Goal: Information Seeking & Learning: Learn about a topic

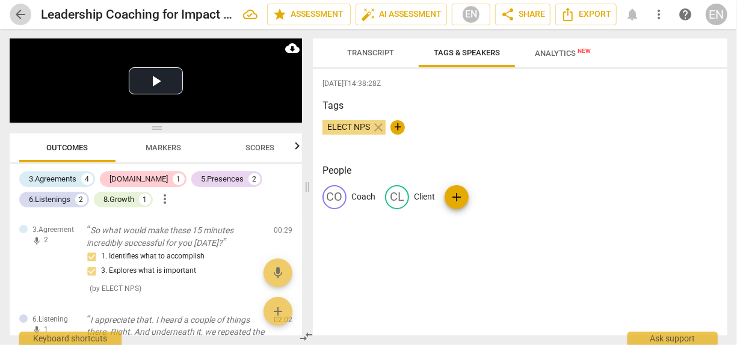
click at [23, 14] on span "arrow_back" at bounding box center [20, 14] width 14 height 14
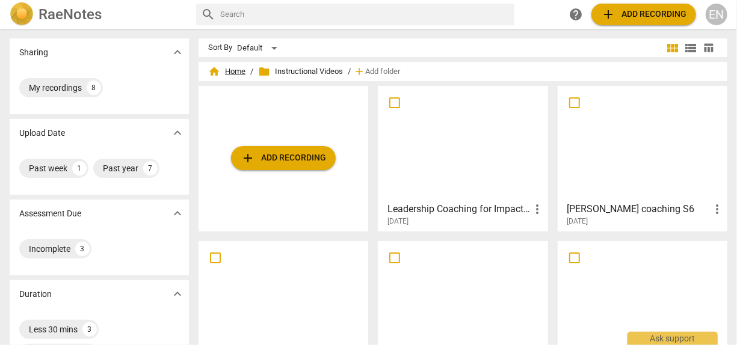
click at [235, 72] on span "home Home" at bounding box center [226, 72] width 37 height 12
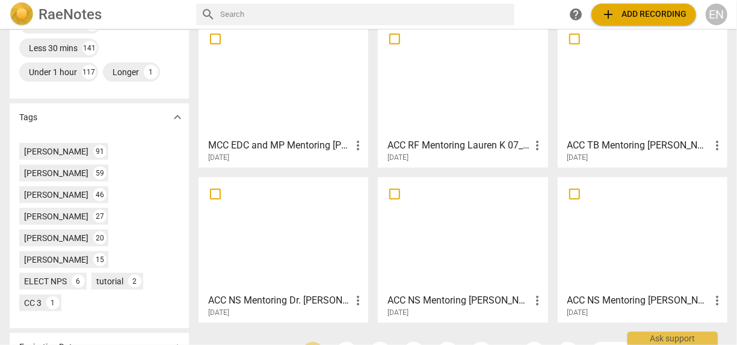
scroll to position [401, 0]
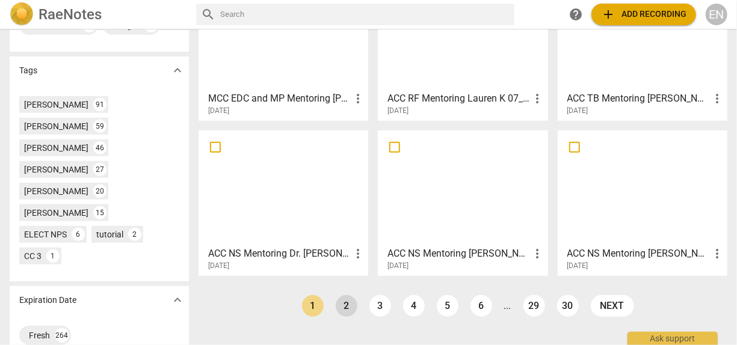
click at [353, 304] on link "2" at bounding box center [347, 306] width 22 height 22
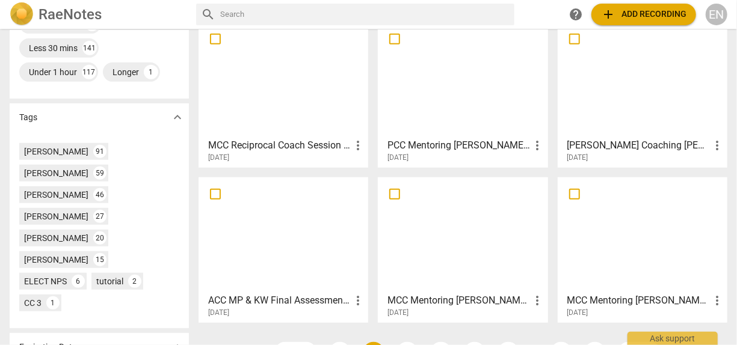
scroll to position [355, 0]
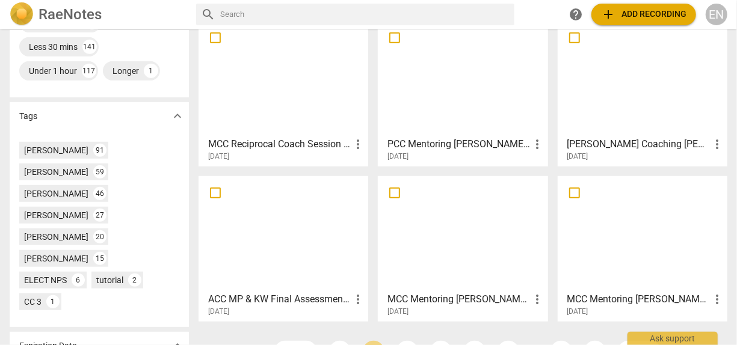
click at [448, 73] on div at bounding box center [462, 78] width 161 height 106
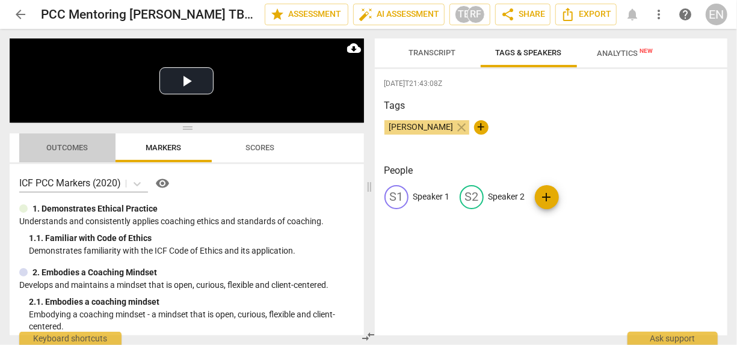
click at [70, 156] on button "Outcomes" at bounding box center [67, 148] width 96 height 29
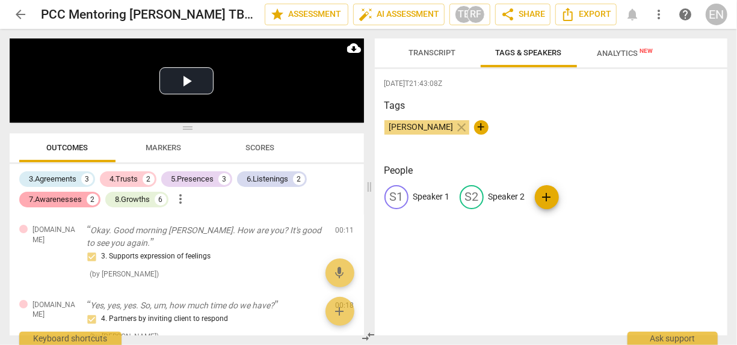
click at [75, 197] on div "7.Awarenesses" at bounding box center [55, 200] width 53 height 12
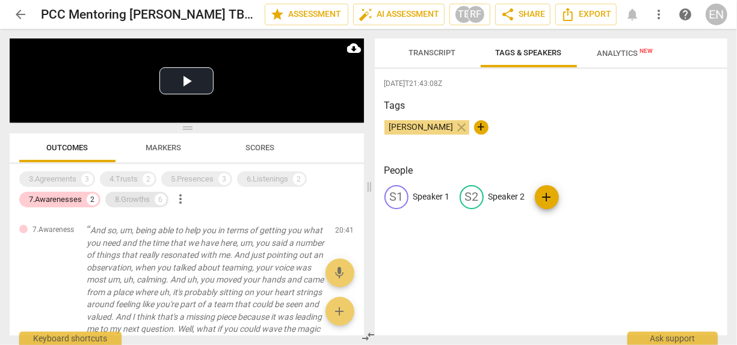
click at [125, 202] on div "8.Growths" at bounding box center [132, 200] width 35 height 12
click at [70, 197] on div "7.Awarenesses" at bounding box center [55, 200] width 53 height 12
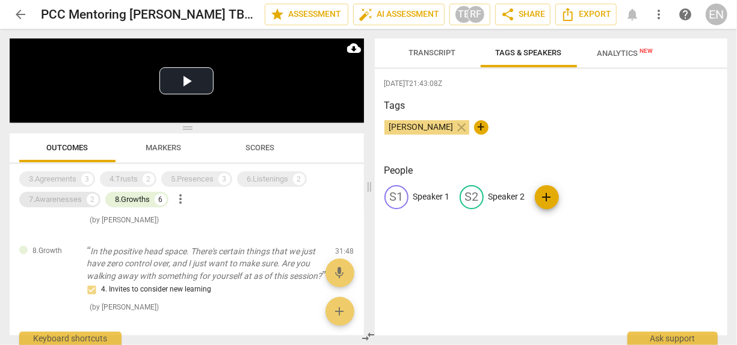
scroll to position [438, 0]
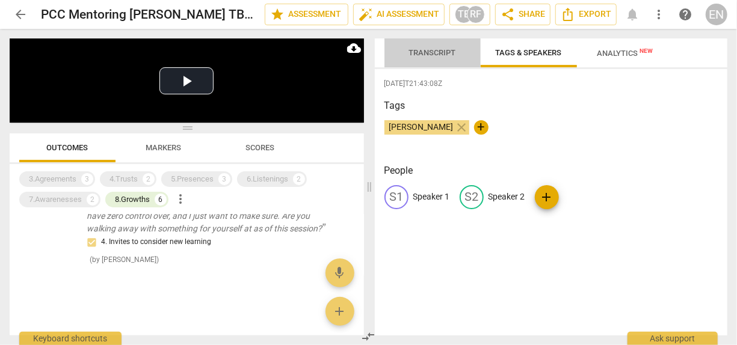
click at [433, 58] on span "Transcript" at bounding box center [433, 53] width 76 height 16
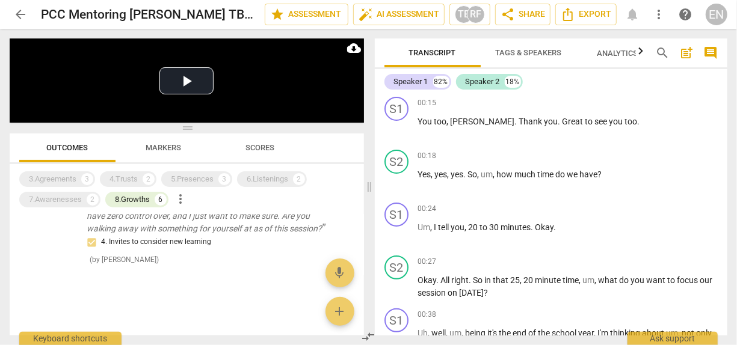
scroll to position [123, 0]
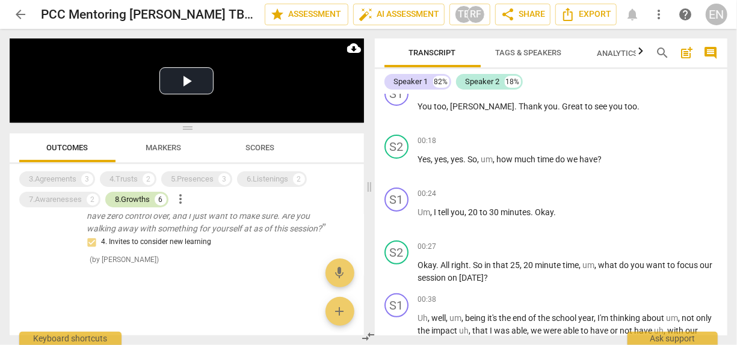
click at [137, 201] on div "8.Growths" at bounding box center [132, 200] width 35 height 12
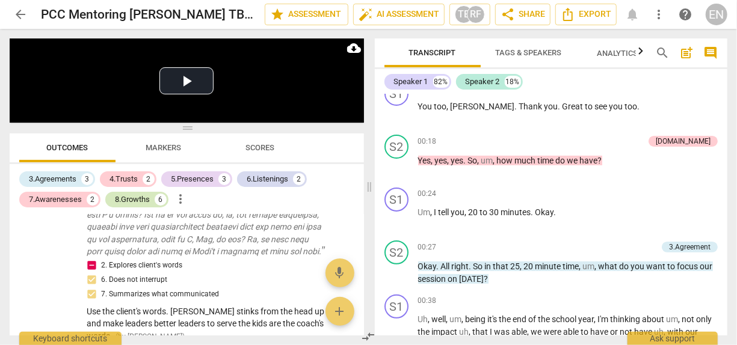
scroll to position [2377, 0]
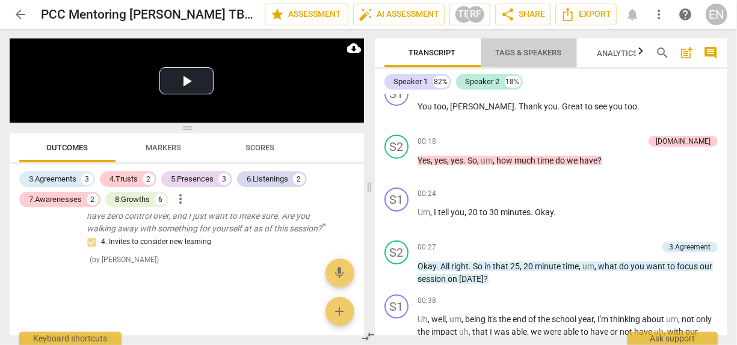
click at [534, 48] on span "Tags & Speakers" at bounding box center [529, 52] width 66 height 9
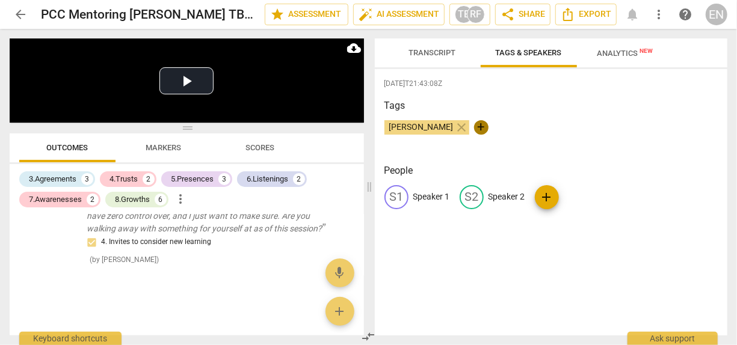
click at [475, 129] on span "+" at bounding box center [481, 127] width 14 height 14
type input "CC 8"
click at [540, 126] on span "check" at bounding box center [547, 127] width 14 height 14
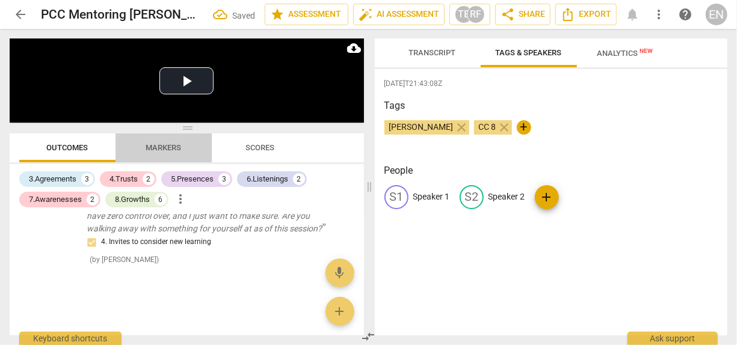
click at [177, 147] on span "Markers" at bounding box center [163, 147] width 35 height 9
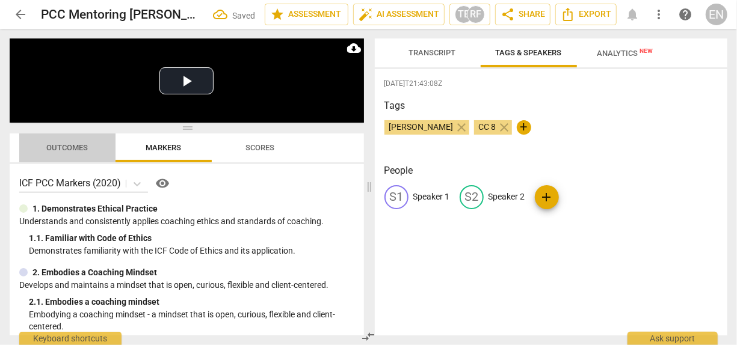
click at [87, 148] on span "Outcomes" at bounding box center [68, 147] width 42 height 9
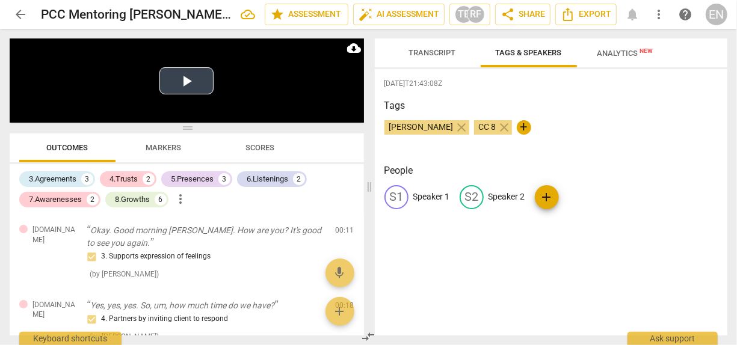
click at [198, 84] on button "Play Video" at bounding box center [186, 80] width 54 height 27
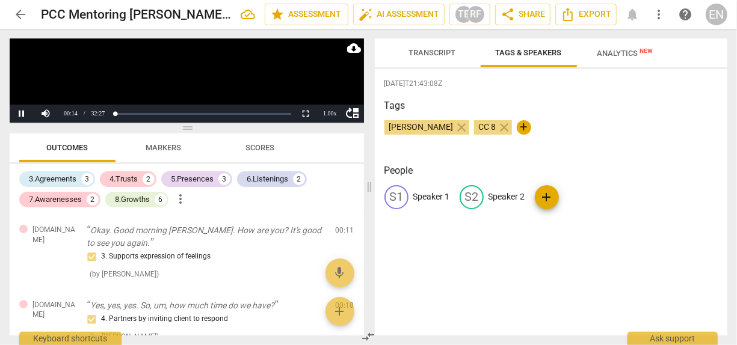
click at [218, 94] on video at bounding box center [187, 81] width 354 height 84
click at [20, 112] on button "Play" at bounding box center [22, 114] width 24 height 18
click at [20, 112] on button "Pause" at bounding box center [22, 114] width 24 height 18
click at [418, 62] on button "Transcript" at bounding box center [432, 53] width 96 height 29
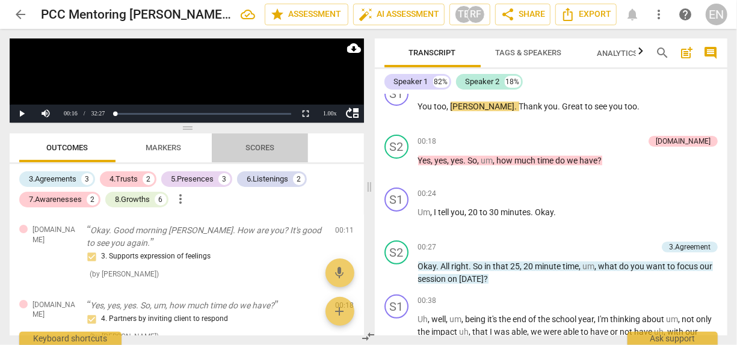
click at [264, 144] on span "Scores" at bounding box center [259, 147] width 29 height 9
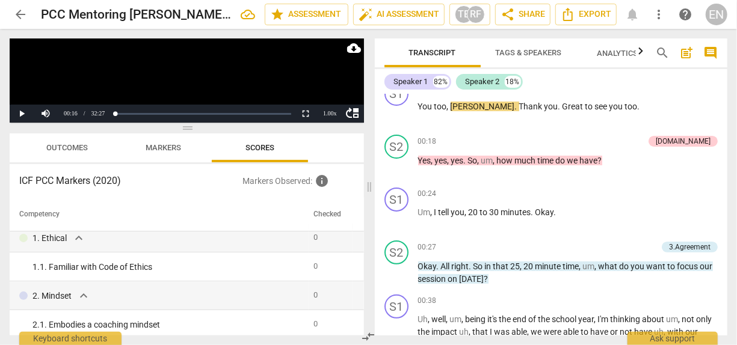
scroll to position [0, 0]
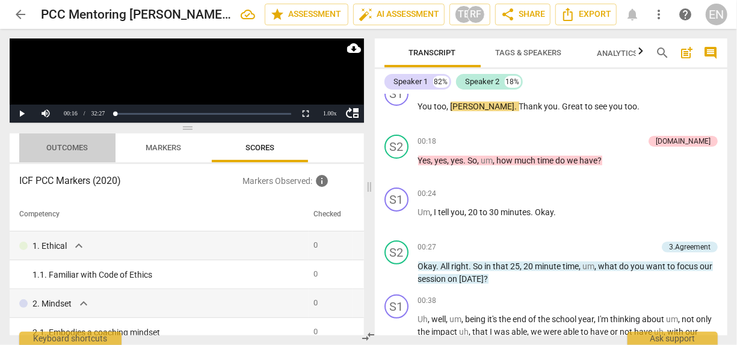
click at [81, 144] on span "Outcomes" at bounding box center [68, 147] width 42 height 9
